Goal: Task Accomplishment & Management: Complete application form

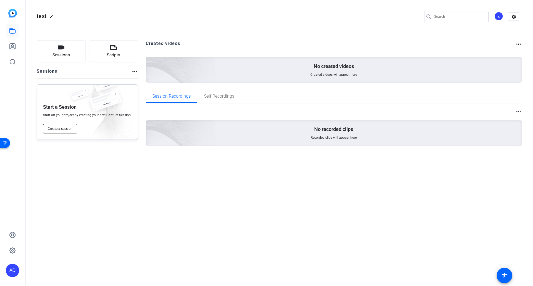
click at [65, 130] on span "Create a session" at bounding box center [60, 129] width 25 height 4
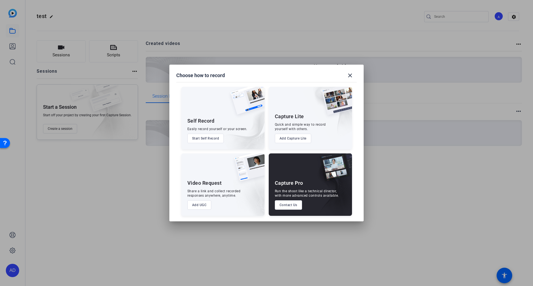
click at [199, 207] on button "Add UGC" at bounding box center [199, 204] width 24 height 9
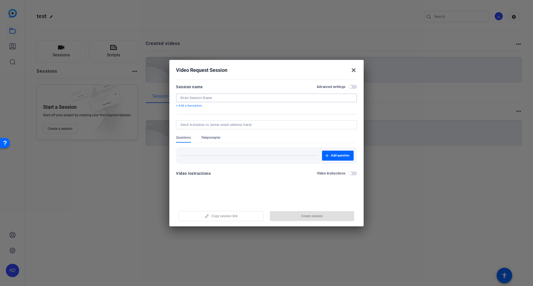
click at [232, 98] on input at bounding box center [266, 98] width 172 height 4
type input "Testing"
click at [328, 155] on icon "button" at bounding box center [326, 155] width 3 height 3
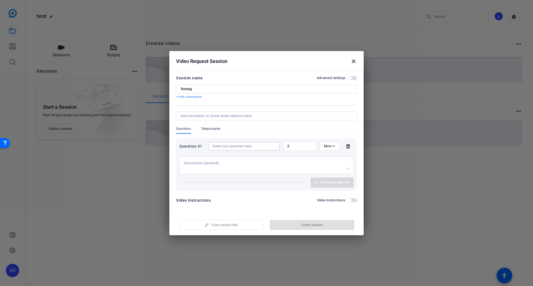
click at [235, 147] on input at bounding box center [244, 146] width 63 height 4
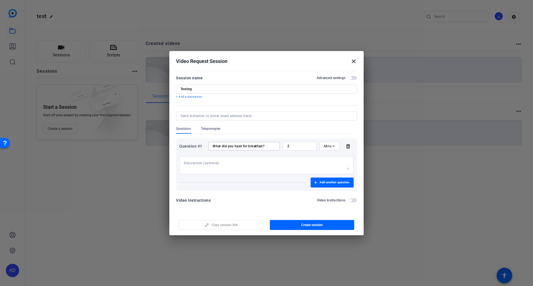
type input "What did you have for breakfast?"
click at [304, 144] on div "2" at bounding box center [299, 146] width 25 height 9
type input "1"
click at [281, 162] on textarea at bounding box center [266, 165] width 165 height 9
click at [282, 117] on input at bounding box center [265, 116] width 170 height 4
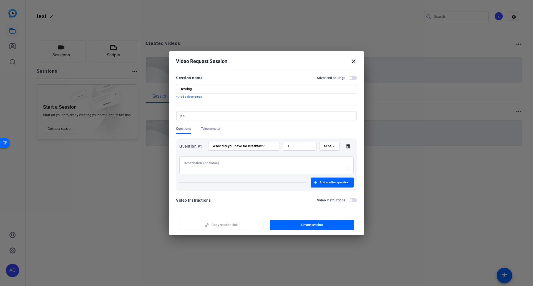
type input "p"
type input "a"
type input "m"
click at [242, 114] on input at bounding box center [265, 116] width 170 height 4
paste input "[PERSON_NAME][EMAIL_ADDRESS][PERSON_NAME][DOMAIN_NAME]"
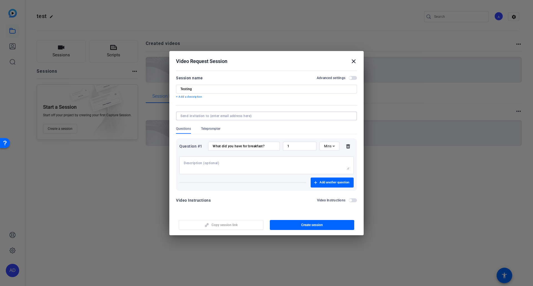
type input "[PERSON_NAME][EMAIL_ADDRESS][PERSON_NAME][DOMAIN_NAME]"
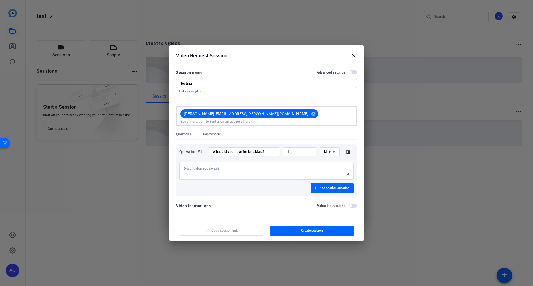
click at [285, 120] on input at bounding box center [266, 121] width 172 height 4
paste input "[EMAIL_ADDRESS][PERSON_NAME][PERSON_NAME][DOMAIN_NAME]"
type input "[EMAIL_ADDRESS][PERSON_NAME][PERSON_NAME][DOMAIN_NAME]"
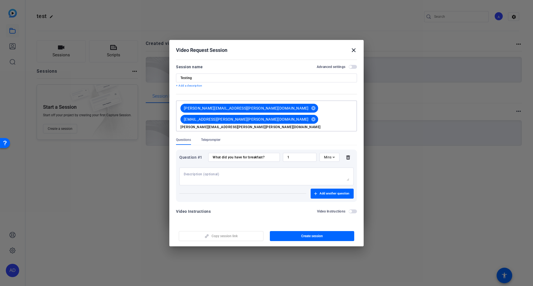
type input "[PERSON_NAME][EMAIL_ADDRESS][PERSON_NAME][PERSON_NAME][DOMAIN_NAME]"
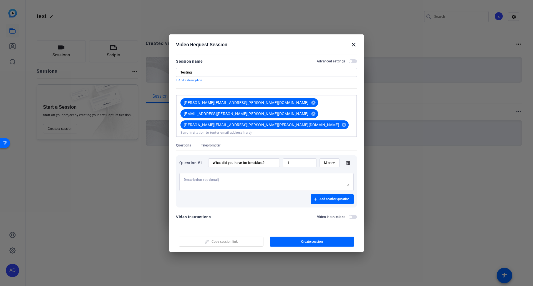
click at [249, 75] on input "Testing" at bounding box center [266, 72] width 172 height 4
type input "Testing for symposium"
click at [311, 236] on span "button" at bounding box center [312, 241] width 85 height 13
click at [353, 48] on mat-icon "close" at bounding box center [353, 44] width 7 height 7
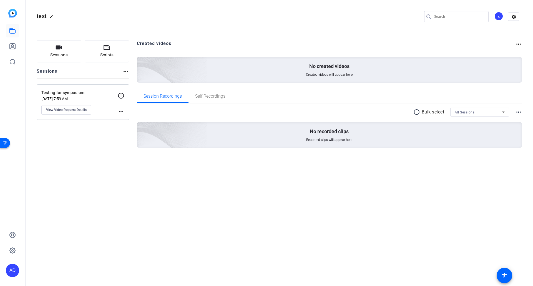
click at [273, 180] on div "test edit A settings Sessions Scripts Sessions more_horiz Testing for symposium…" at bounding box center [279, 143] width 507 height 286
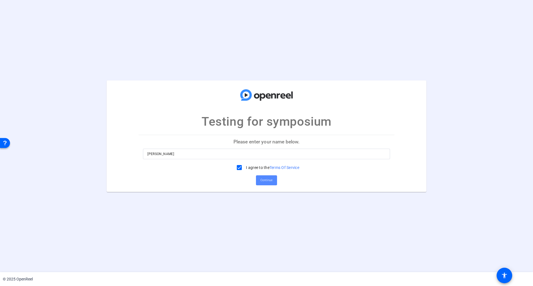
click at [267, 181] on span "Continue" at bounding box center [266, 180] width 12 height 8
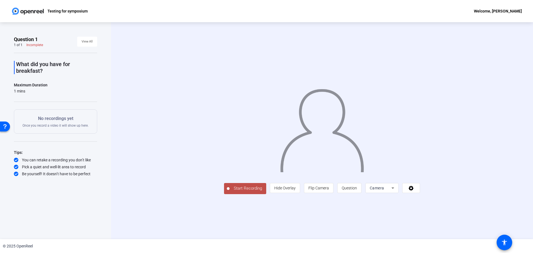
click at [233, 184] on button "Start Recording" at bounding box center [245, 188] width 42 height 11
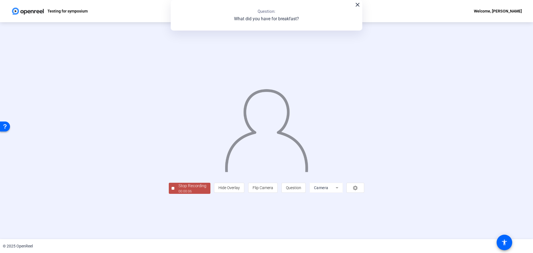
click at [202, 191] on div "00:00:06" at bounding box center [192, 191] width 28 height 5
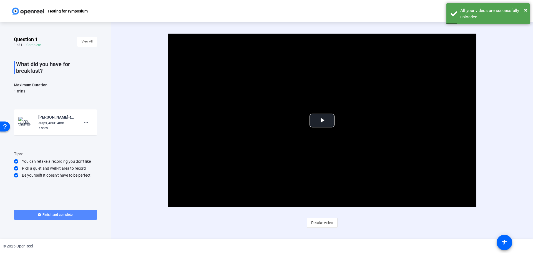
click at [70, 215] on span "Finish and complete" at bounding box center [57, 214] width 30 height 4
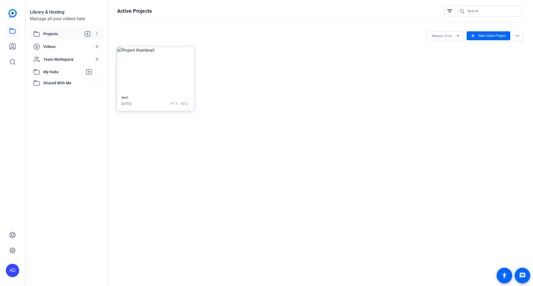
click at [145, 124] on div "Active Projects filter_list Newest First add New Video Project more_horiz test …" at bounding box center [319, 143] width 421 height 286
click at [184, 104] on span "radio / 2" at bounding box center [183, 103] width 7 height 5
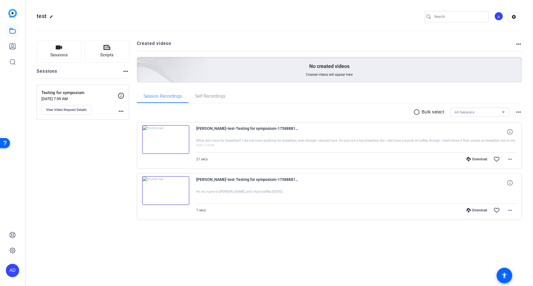
click at [165, 139] on img at bounding box center [165, 139] width 47 height 29
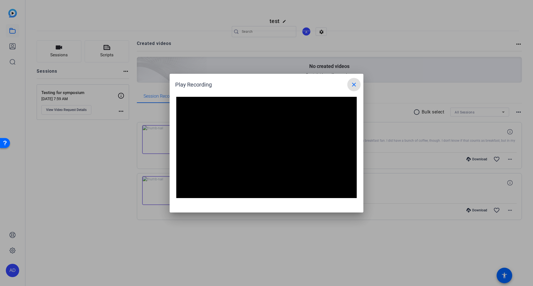
click at [354, 85] on mat-icon "close" at bounding box center [354, 84] width 7 height 7
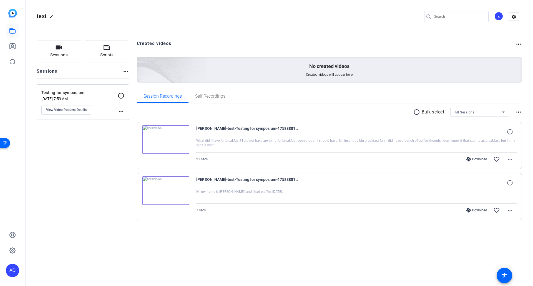
click at [519, 45] on mat-icon "more_horiz" at bounding box center [518, 44] width 7 height 7
click at [513, 18] on div at bounding box center [266, 143] width 533 height 286
click at [513, 18] on mat-icon "settings" at bounding box center [513, 17] width 11 height 8
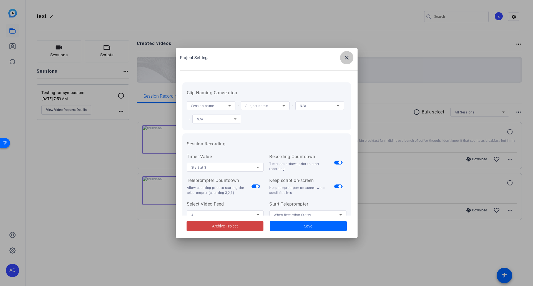
click at [345, 59] on mat-icon "close" at bounding box center [346, 57] width 7 height 7
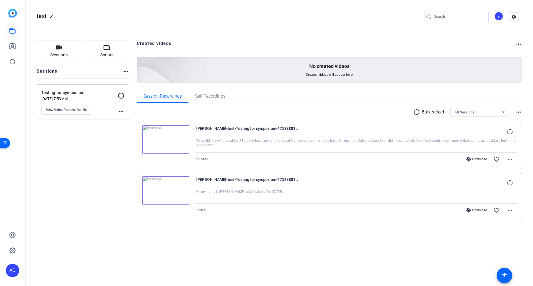
click at [73, 94] on p "Testing for symposium" at bounding box center [79, 93] width 76 height 6
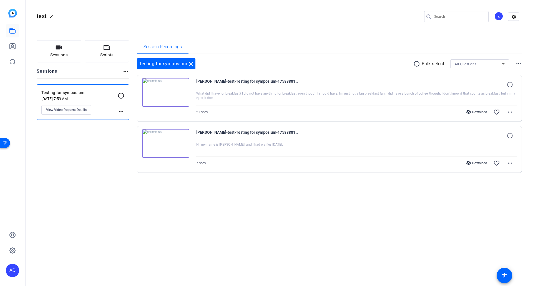
click at [123, 112] on mat-icon "more_horiz" at bounding box center [121, 111] width 7 height 7
click at [96, 172] on div at bounding box center [266, 143] width 533 height 286
click at [518, 65] on mat-icon "more_horiz" at bounding box center [518, 64] width 7 height 7
click at [296, 238] on div at bounding box center [266, 143] width 533 height 286
click at [13, 12] on img at bounding box center [12, 13] width 9 height 9
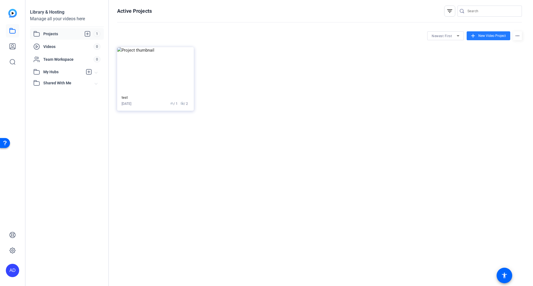
click at [483, 36] on span "New Video Project" at bounding box center [491, 35] width 27 height 5
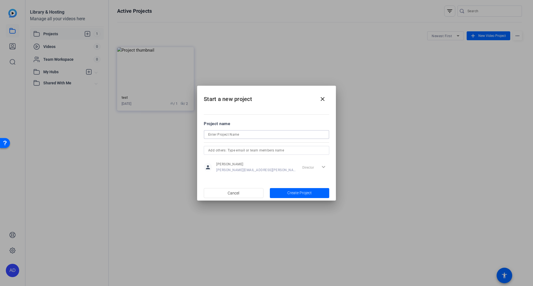
click at [270, 133] on input at bounding box center [266, 134] width 117 height 7
type input "testing iphone"
click at [266, 150] on input "text" at bounding box center [266, 150] width 117 height 7
click at [288, 192] on span "Create Project" at bounding box center [299, 193] width 24 height 6
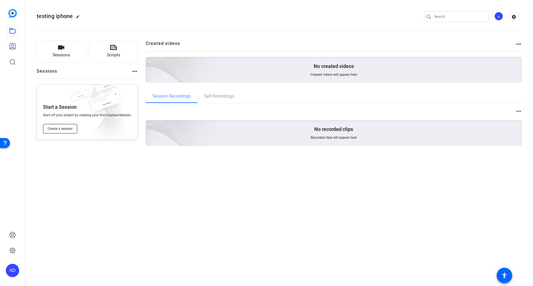
click at [60, 130] on span "Create a session" at bounding box center [60, 129] width 25 height 4
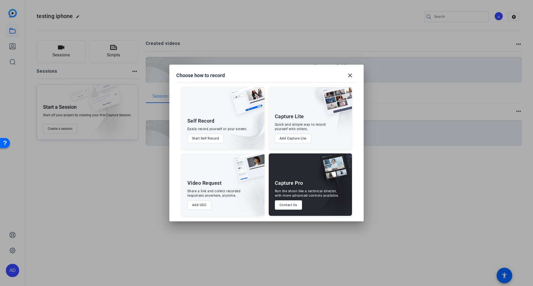
click at [199, 204] on button "Add UGC" at bounding box center [199, 204] width 24 height 9
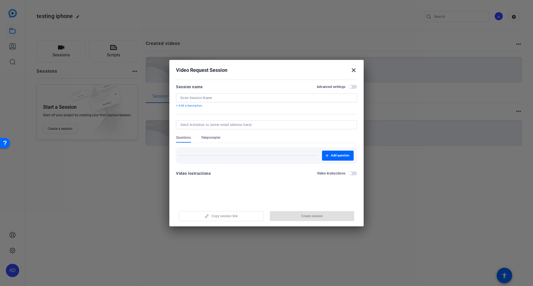
click at [229, 100] on input at bounding box center [266, 98] width 172 height 4
type input "testing iphone"
click at [219, 124] on input at bounding box center [265, 125] width 170 height 4
paste input "Alexander.Mnatsakanov@Chubb.com"
type input "Alexander.Mnatsakanov@Chubb.com"
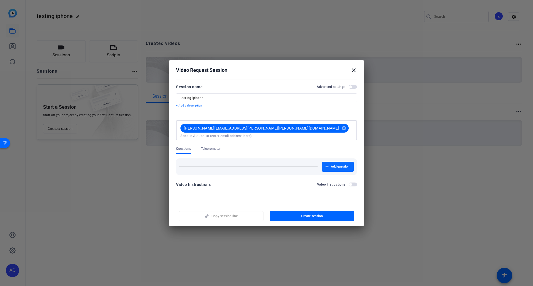
click at [335, 165] on span "Add question" at bounding box center [340, 167] width 18 height 4
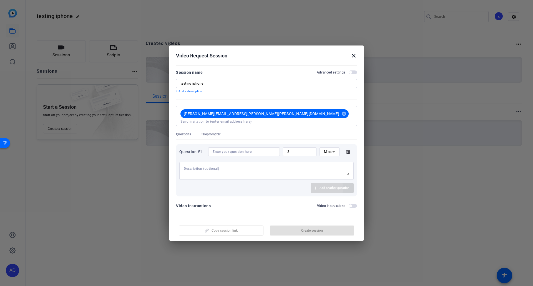
click at [335, 162] on div at bounding box center [266, 171] width 165 height 18
type textarea "what did you have for breakfast?"
drag, startPoint x: 293, startPoint y: 150, endPoint x: 276, endPoint y: 147, distance: 17.3
click at [276, 147] on div "Question #1 2 Mins" at bounding box center [266, 151] width 174 height 9
type input "1"
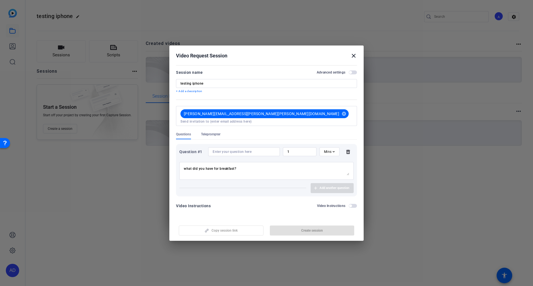
click at [352, 73] on span "button" at bounding box center [353, 72] width 8 height 4
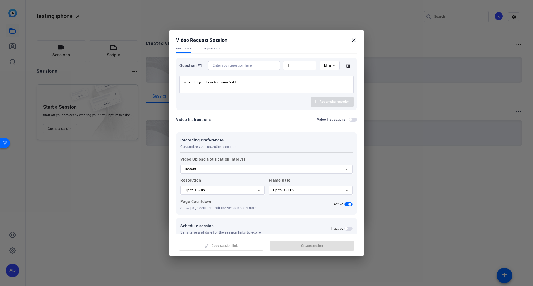
scroll to position [71, 0]
click at [349, 117] on span "button" at bounding box center [353, 119] width 8 height 4
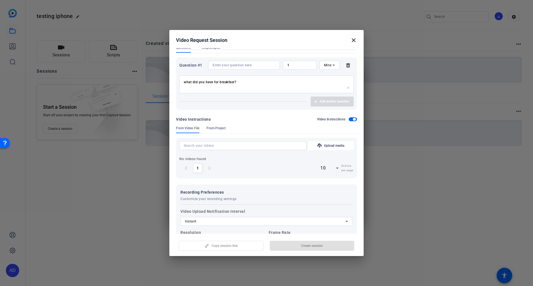
click at [349, 117] on span "button" at bounding box center [353, 119] width 8 height 4
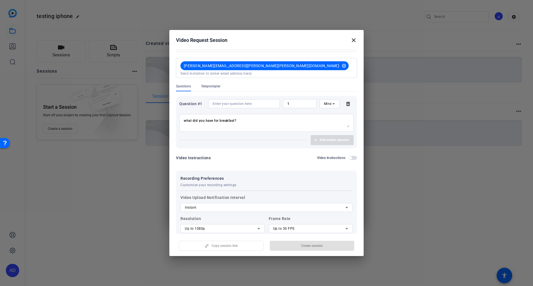
scroll to position [0, 0]
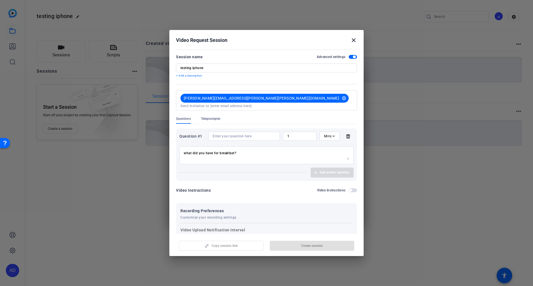
click at [353, 56] on span "button" at bounding box center [353, 57] width 8 height 4
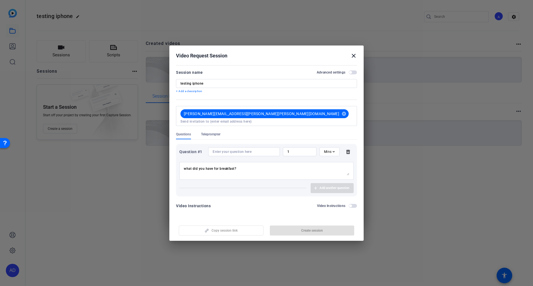
click at [242, 150] on input at bounding box center [244, 152] width 63 height 4
drag, startPoint x: 245, startPoint y: 165, endPoint x: 176, endPoint y: 164, distance: 69.1
click at [176, 164] on mat-dialog-content "Session name Advanced settings testing iphone + Add a description Alexander.Mna…" at bounding box center [266, 141] width 194 height 155
click at [232, 151] on input at bounding box center [244, 152] width 63 height 4
paste input "what did you have for breakfast?"
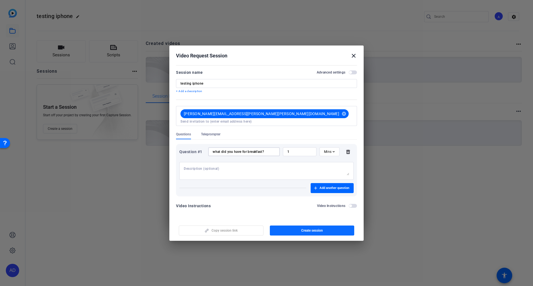
type input "what did you have for breakfast?"
click at [317, 230] on span "Create session" at bounding box center [312, 230] width 22 height 4
click at [354, 56] on mat-icon "close" at bounding box center [353, 55] width 7 height 7
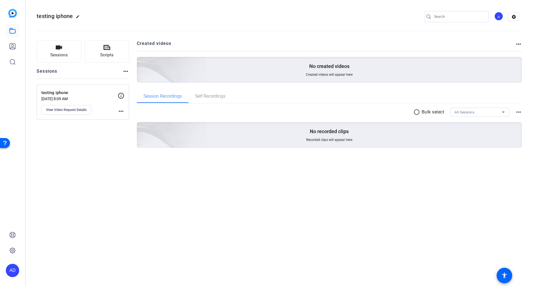
click at [60, 94] on p "testing iphone" at bounding box center [79, 93] width 76 height 6
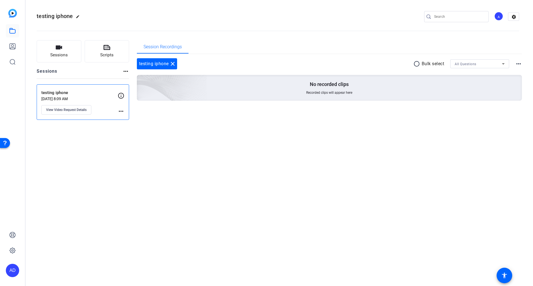
click at [60, 94] on p "testing iphone" at bounding box center [79, 93] width 76 height 6
click at [76, 109] on span "View Video Request Details" at bounding box center [66, 110] width 41 height 4
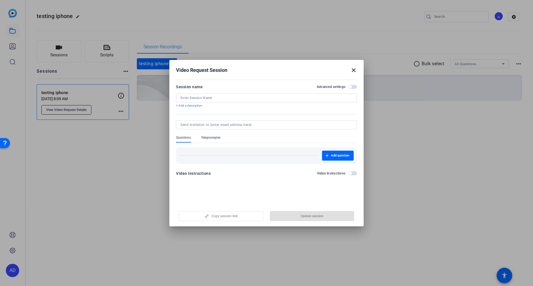
type input "testing iphone"
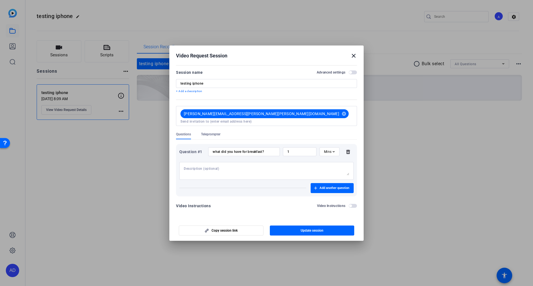
click at [353, 58] on mat-icon "close" at bounding box center [353, 55] width 7 height 7
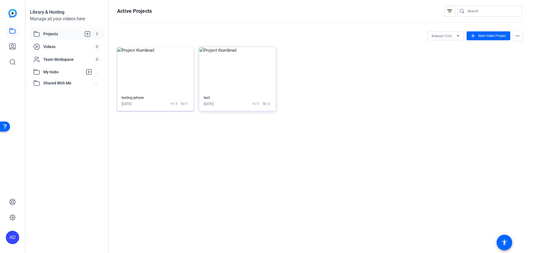
click at [133, 101] on div "testing iphone Sep 26, 2025 group / 1 radio / 1" at bounding box center [156, 100] width 68 height 11
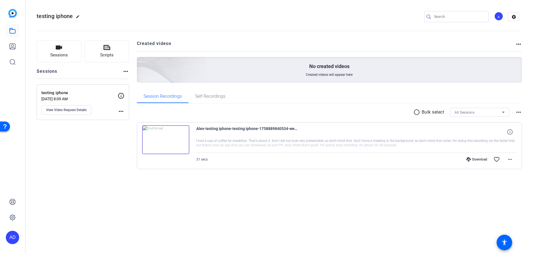
click at [167, 142] on img at bounding box center [165, 139] width 47 height 29
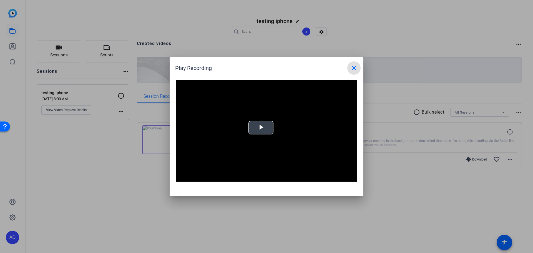
click at [261, 127] on span "Video Player" at bounding box center [261, 127] width 0 height 0
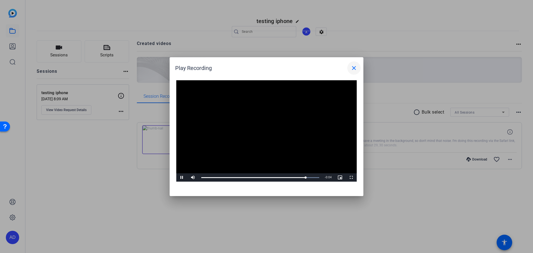
click at [354, 68] on mat-icon "close" at bounding box center [354, 68] width 7 height 7
